Goal: Find specific page/section

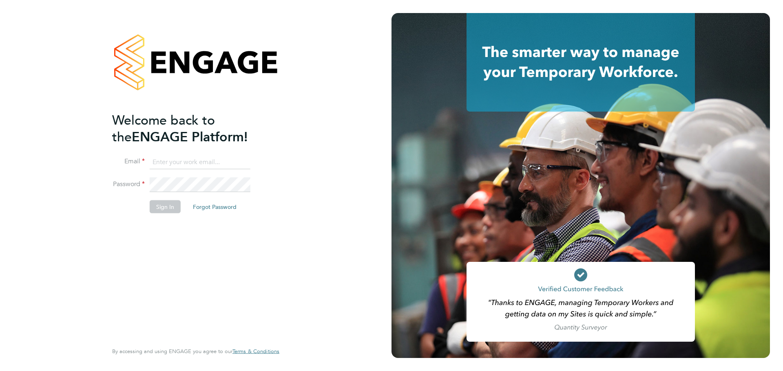
type input "jasmine@xede.co.uk"
click at [165, 204] on button "Sign In" at bounding box center [165, 207] width 31 height 13
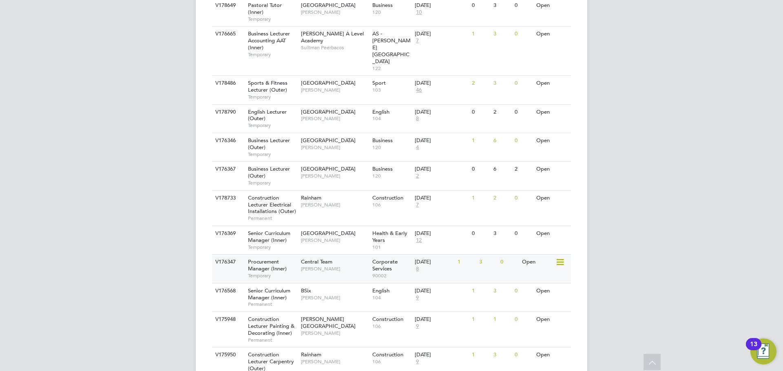
scroll to position [847, 0]
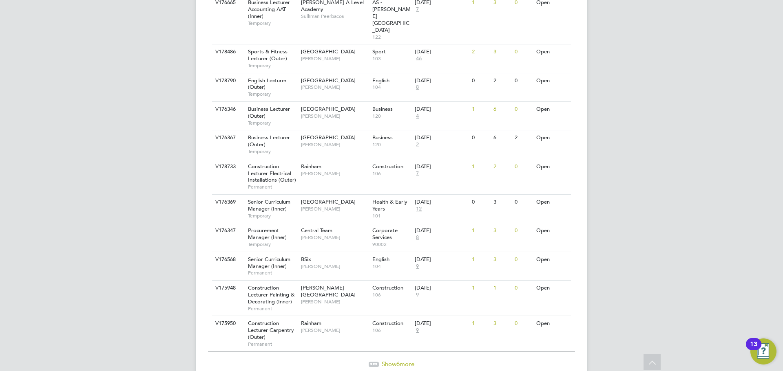
click at [383, 360] on span "Show 6 more" at bounding box center [398, 364] width 33 height 8
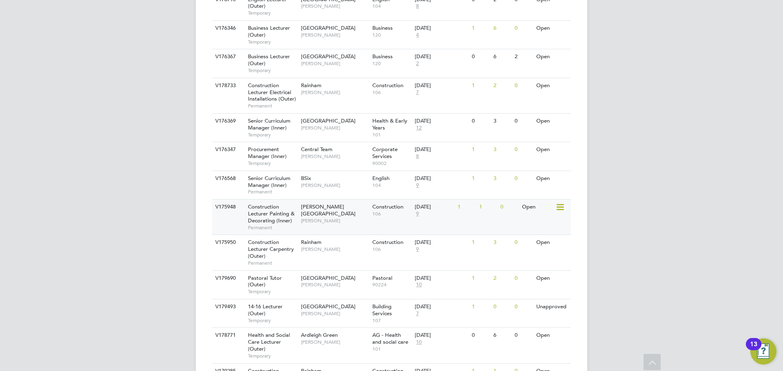
scroll to position [945, 0]
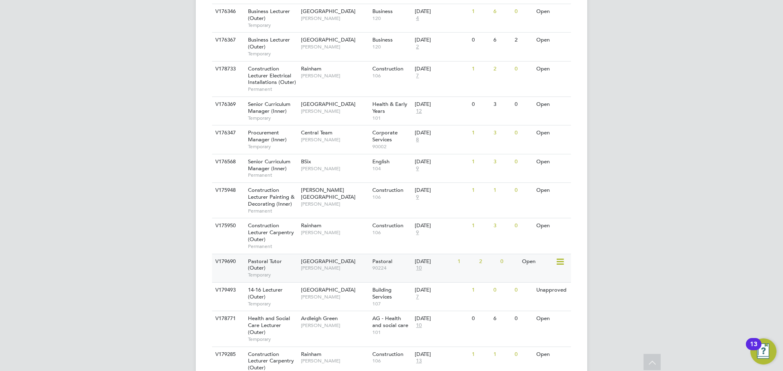
click at [347, 265] on span "[PERSON_NAME]" at bounding box center [334, 268] width 67 height 7
